Goal: Navigation & Orientation: Understand site structure

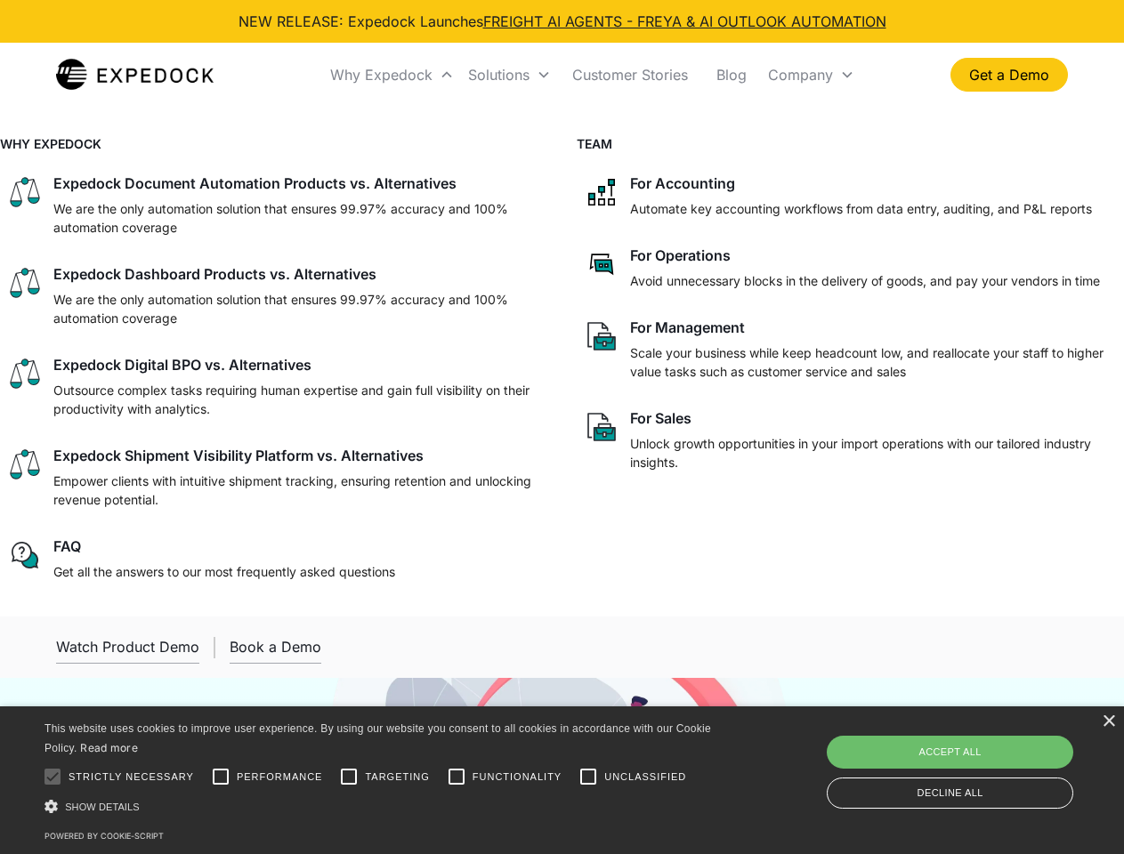
click at [392, 75] on div "Why Expedock" at bounding box center [381, 75] width 102 height 18
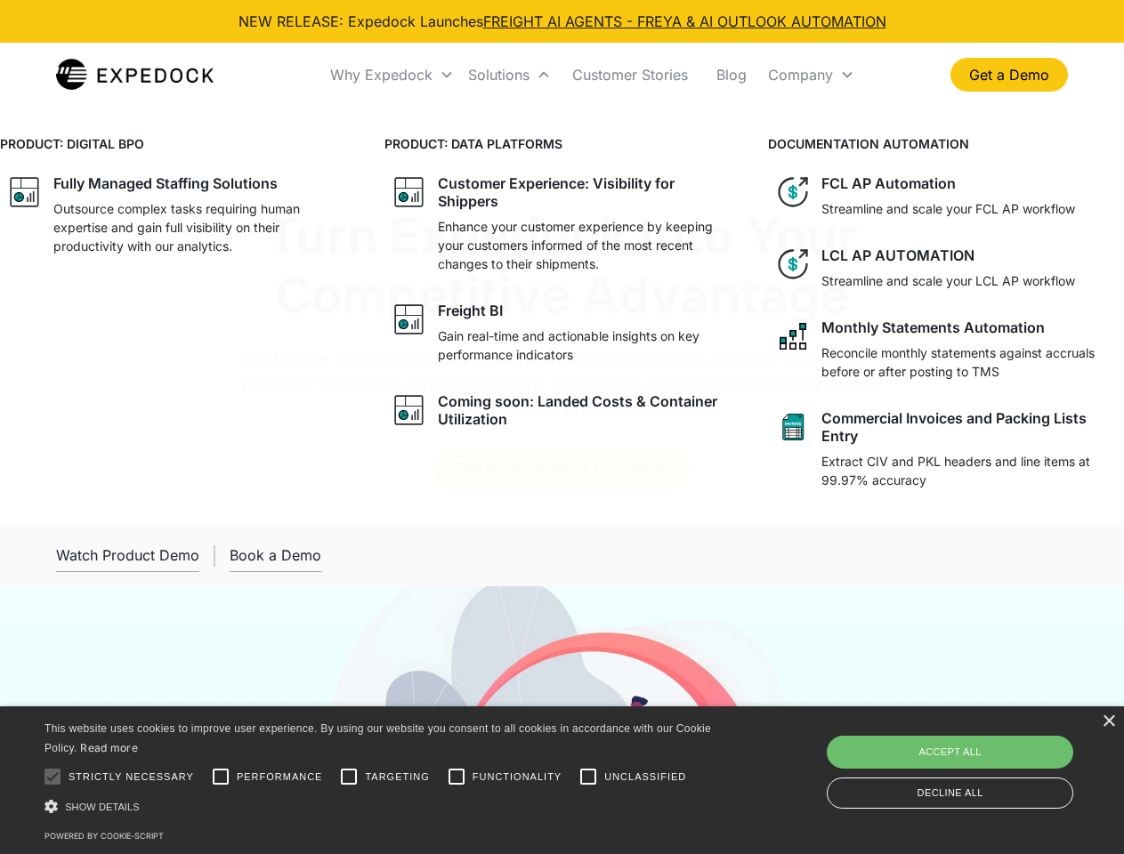
click at [509, 75] on div "Solutions" at bounding box center [498, 75] width 61 height 18
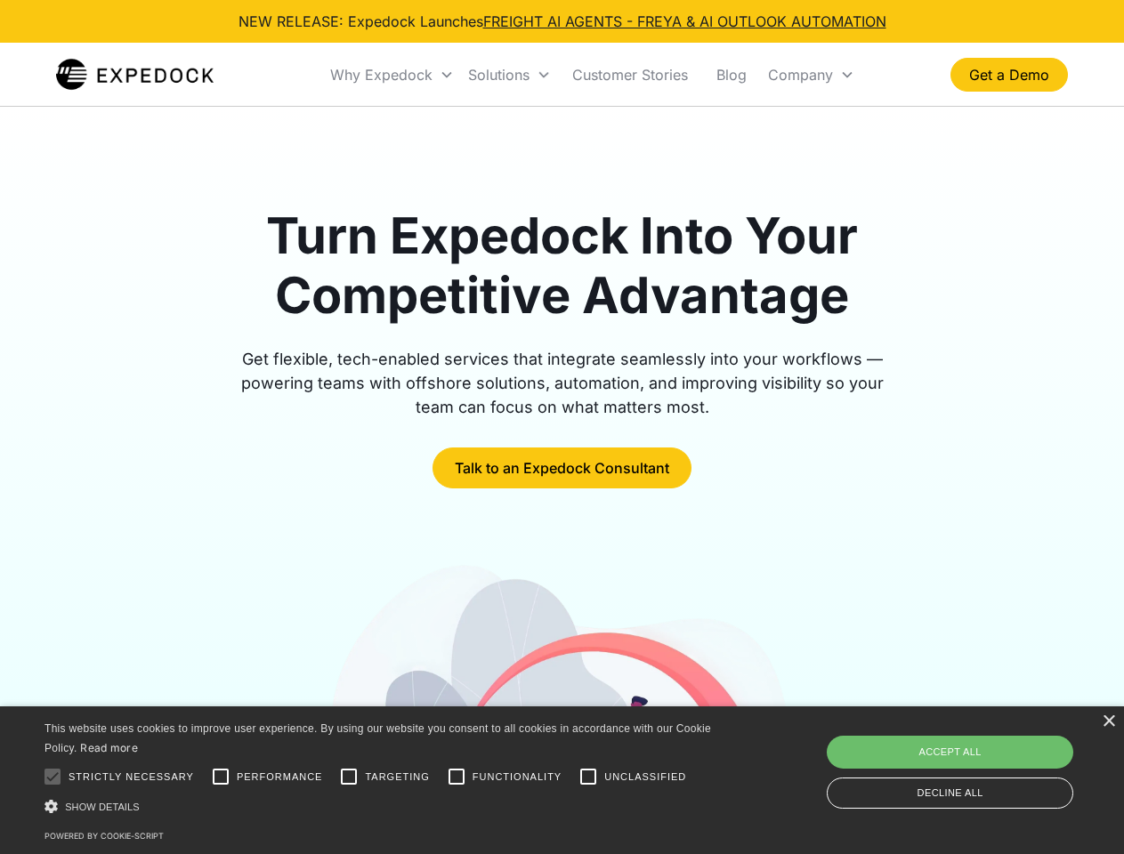
click at [811, 75] on div "Company" at bounding box center [800, 75] width 65 height 18
click at [52, 777] on div at bounding box center [53, 777] width 36 height 36
click at [221, 777] on input "Performance" at bounding box center [221, 777] width 36 height 36
checkbox input "true"
click at [349, 777] on input "Targeting" at bounding box center [349, 777] width 36 height 36
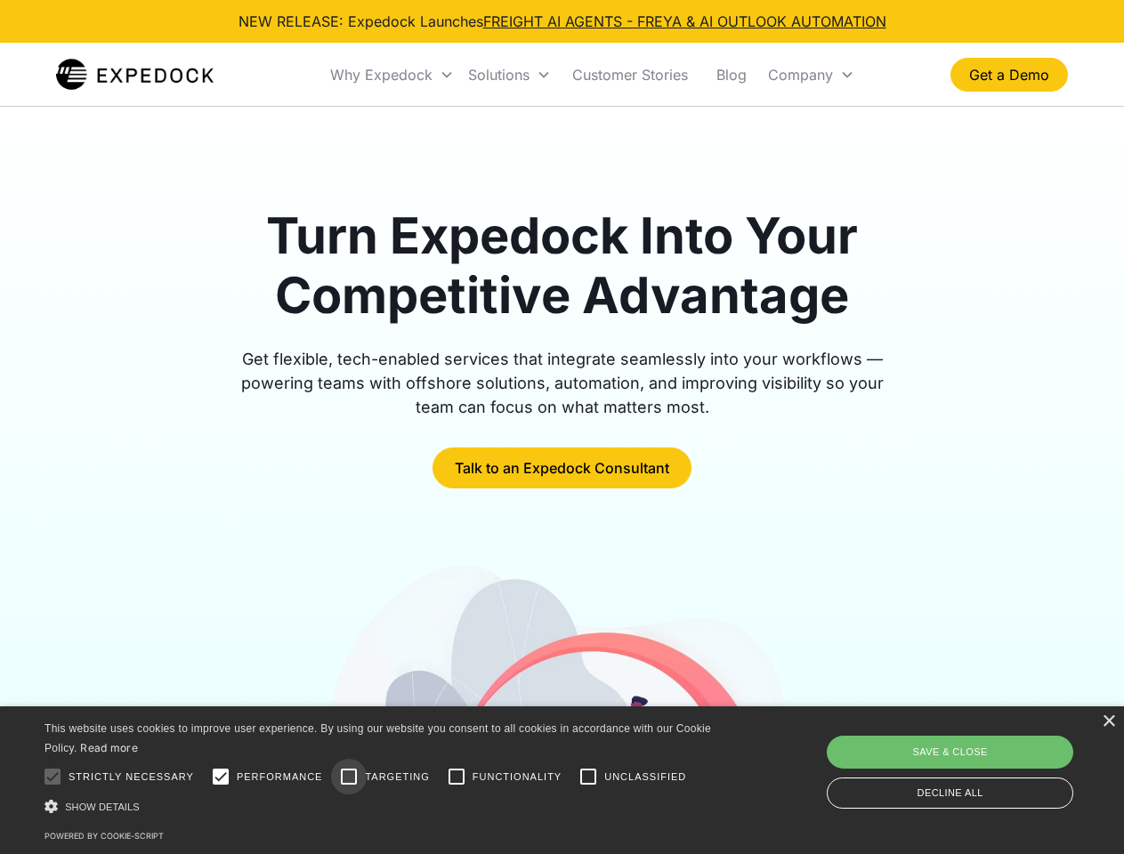
checkbox input "true"
click at [456, 777] on input "Functionality" at bounding box center [457, 777] width 36 height 36
checkbox input "true"
click at [588, 777] on input "Unclassified" at bounding box center [588, 777] width 36 height 36
checkbox input "true"
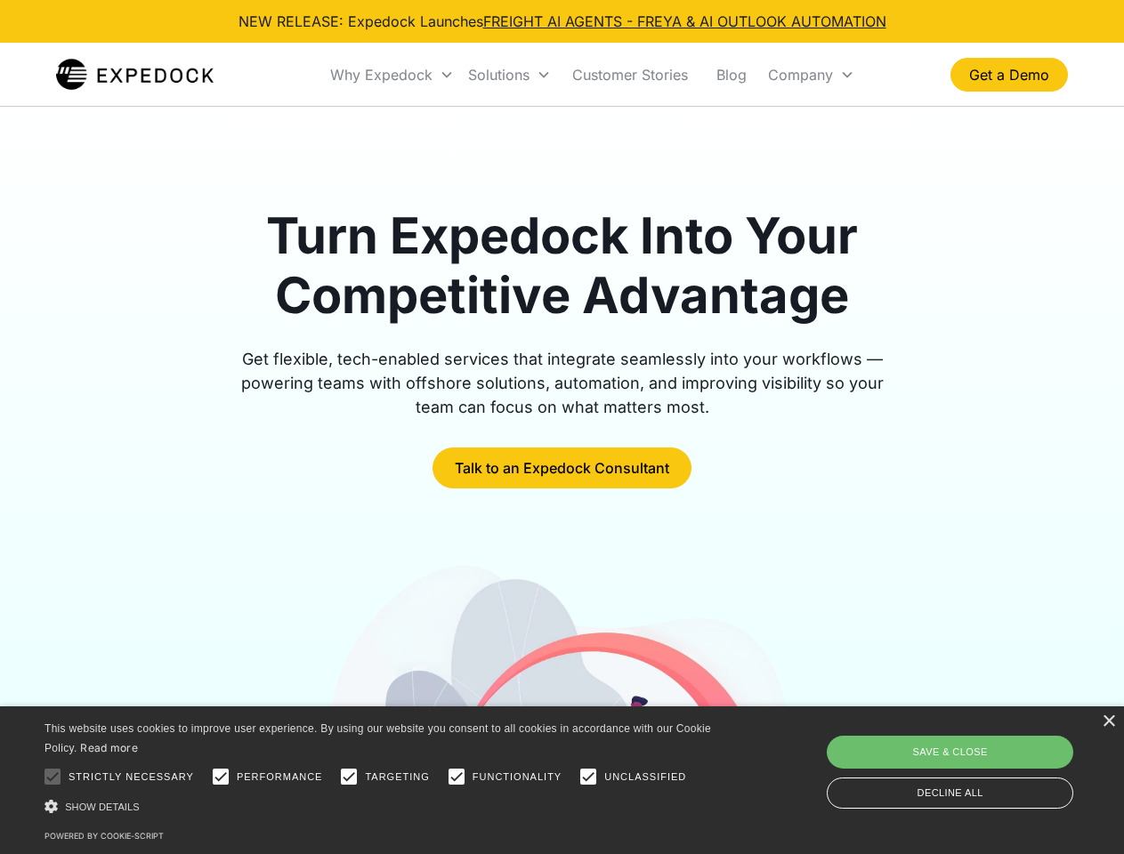
click at [381, 806] on div "Show details Hide details" at bounding box center [380, 806] width 673 height 19
